Goal: Find contact information: Find contact information

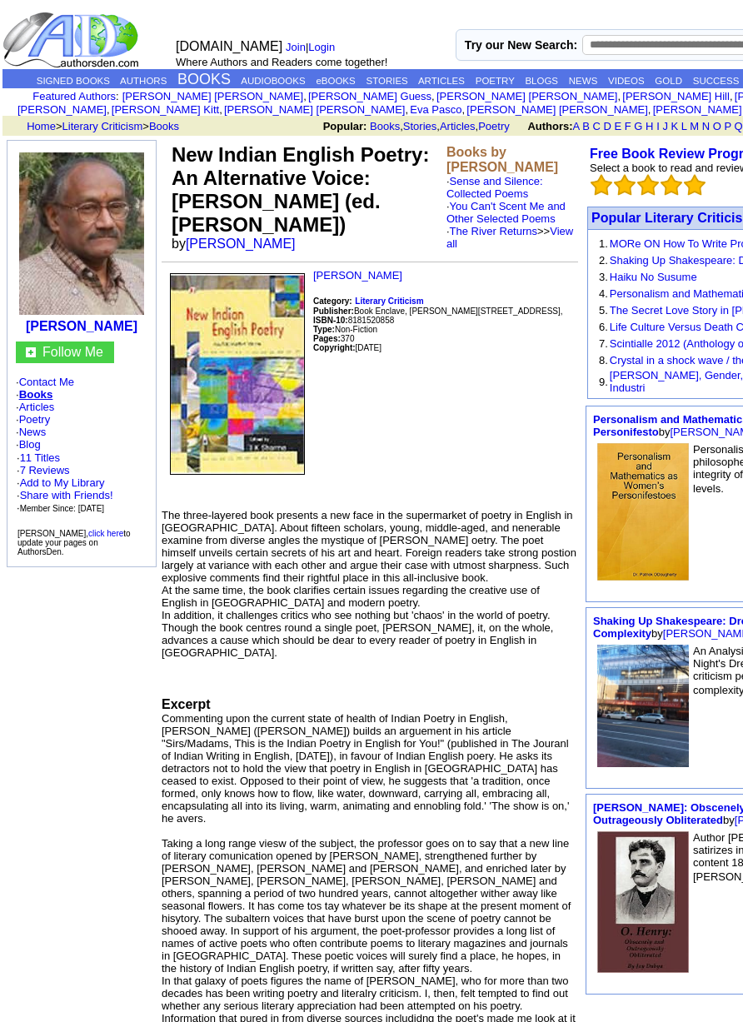
click at [361, 232] on td "New Indian English Poetry: An Alternative Voice: [PERSON_NAME] (ed.[PERSON_NAME…" at bounding box center [305, 197] width 275 height 115
click at [422, 247] on td "New Indian English Poetry: An Alternative Voice: [PERSON_NAME] (ed.[PERSON_NAME…" at bounding box center [305, 197] width 275 height 115
click at [397, 245] on td "New Indian English Poetry: An Alternative Voice: [PERSON_NAME] (ed.[PERSON_NAME…" at bounding box center [305, 197] width 275 height 115
click at [445, 691] on td "[PERSON_NAME] Category: Literary Criticism Publisher: Book Enclave, Jain Bhavan…" at bounding box center [370, 728] width 417 height 918
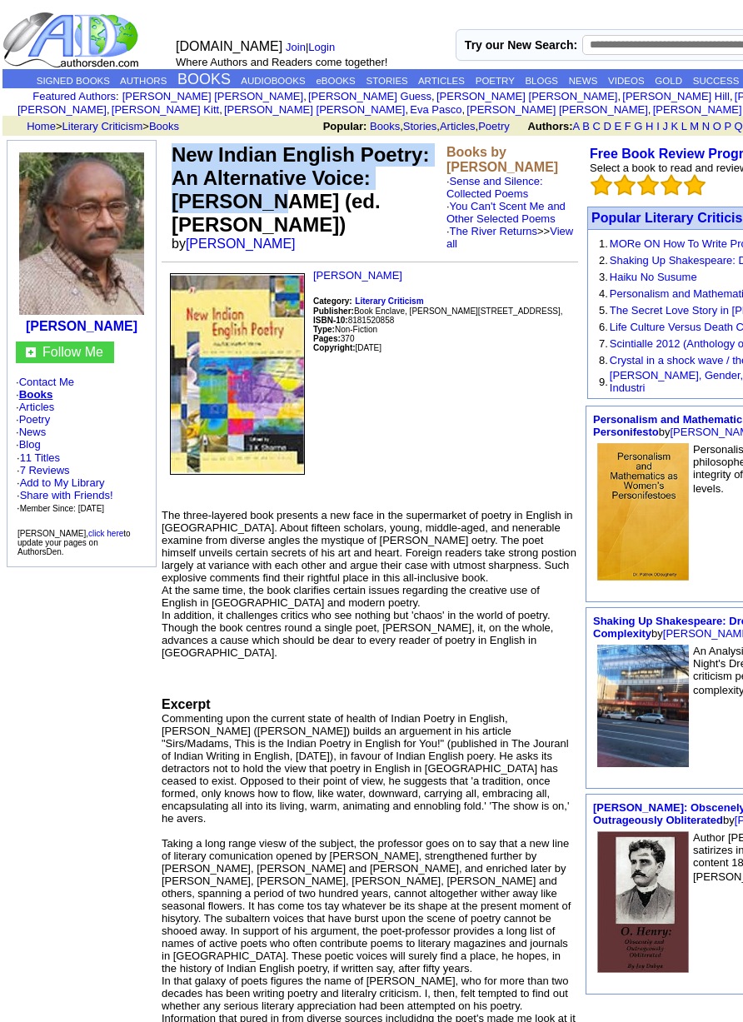
drag, startPoint x: 175, startPoint y: 153, endPoint x: 439, endPoint y: 182, distance: 265.7
click at [429, 182] on font "New Indian English Poetry: An Alternative Voice: [PERSON_NAME] (ed.[PERSON_NAME…" at bounding box center [300, 189] width 257 height 92
copy font "New Indian English Poetry: An Alternative Voice: [PERSON_NAME]"
drag, startPoint x: 240, startPoint y: 380, endPoint x: -30, endPoint y: 457, distance: 280.9
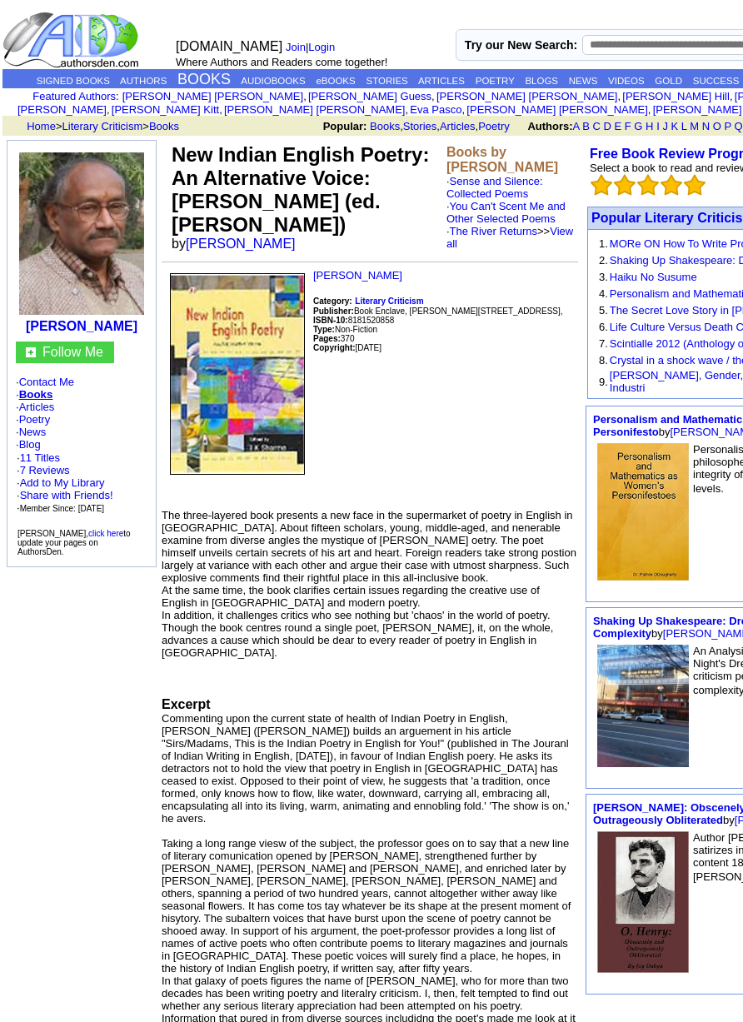
click at [407, 404] on p "[PERSON_NAME] Category: Literary Criticism Publisher: Book Enclave, Jain Bhavan…" at bounding box center [370, 382] width 417 height 227
click at [477, 349] on p "[PERSON_NAME] Category: Literary Criticism Publisher: Book Enclave, Jain Bhavan…" at bounding box center [370, 382] width 417 height 227
click at [459, 349] on p "[PERSON_NAME] Category: Literary Criticism Publisher: Book Enclave, Jain Bhavan…" at bounding box center [370, 382] width 417 height 227
drag, startPoint x: 356, startPoint y: 332, endPoint x: 407, endPoint y: 332, distance: 50.8
click at [407, 316] on font "Publisher: Book Enclave, [PERSON_NAME], Opp.NEI, [GEOGRAPHIC_DATA], [GEOGRAPHIC…" at bounding box center [438, 311] width 250 height 9
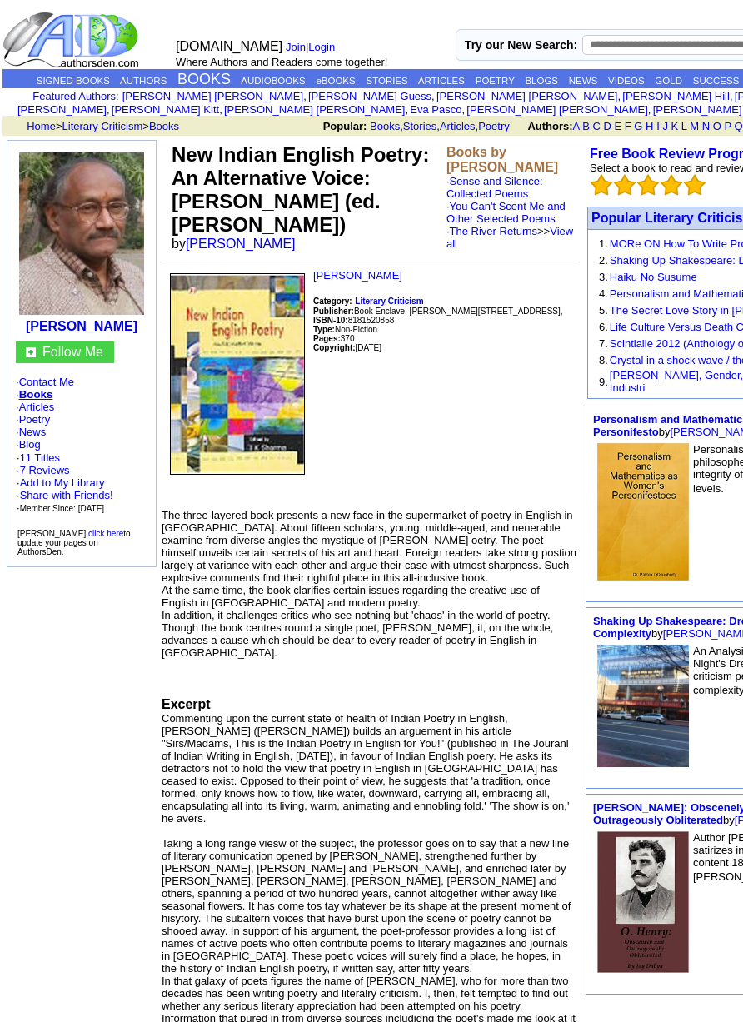
copy font "Publisher: Book Enclave"
drag, startPoint x: 352, startPoint y: 349, endPoint x: 409, endPoint y: 357, distance: 57.2
click at [409, 351] on p "[PERSON_NAME] Category: Literary Criticism Publisher: Book Enclave, Jain Bhavan…" at bounding box center [370, 382] width 417 height 227
copy font "8181520858"
